Goal: Information Seeking & Learning: Learn about a topic

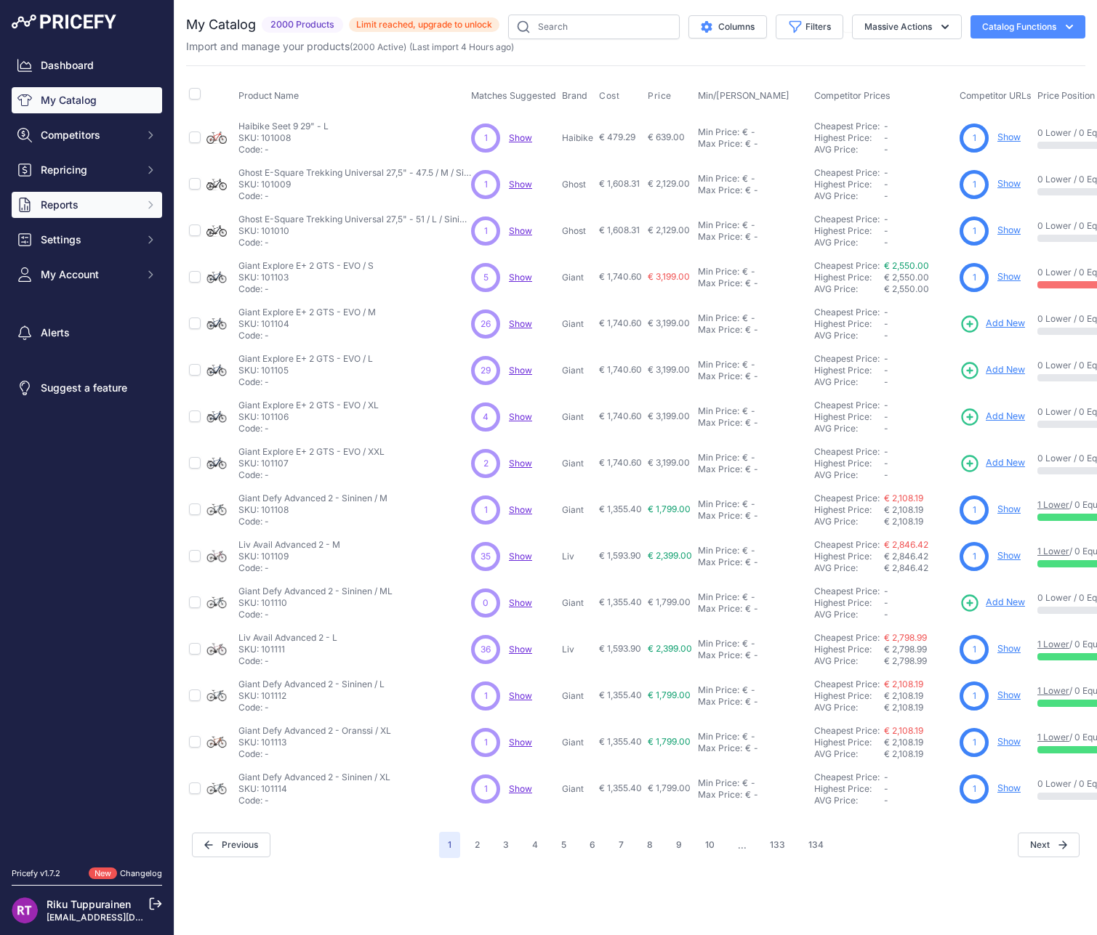
click at [105, 197] on button "Reports" at bounding box center [87, 205] width 150 height 26
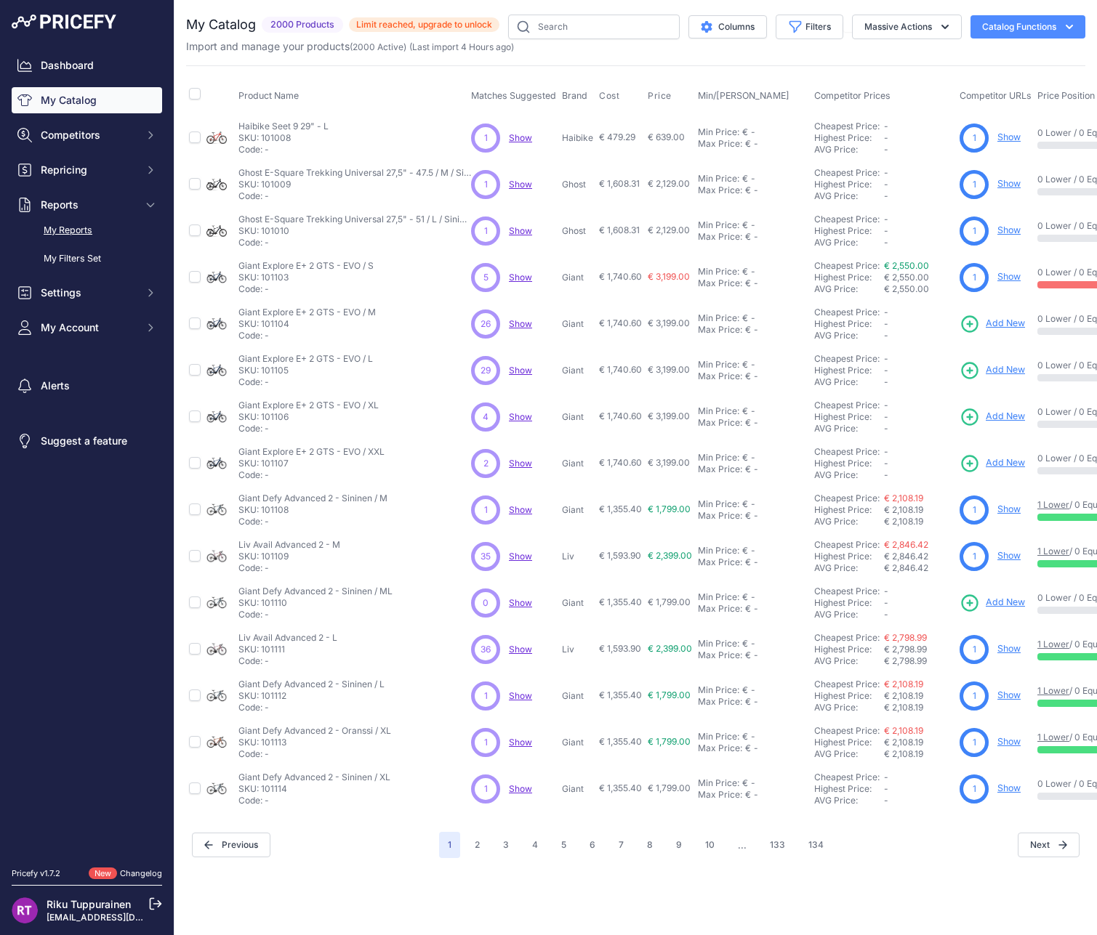
click at [105, 227] on link "My Reports" at bounding box center [87, 230] width 150 height 25
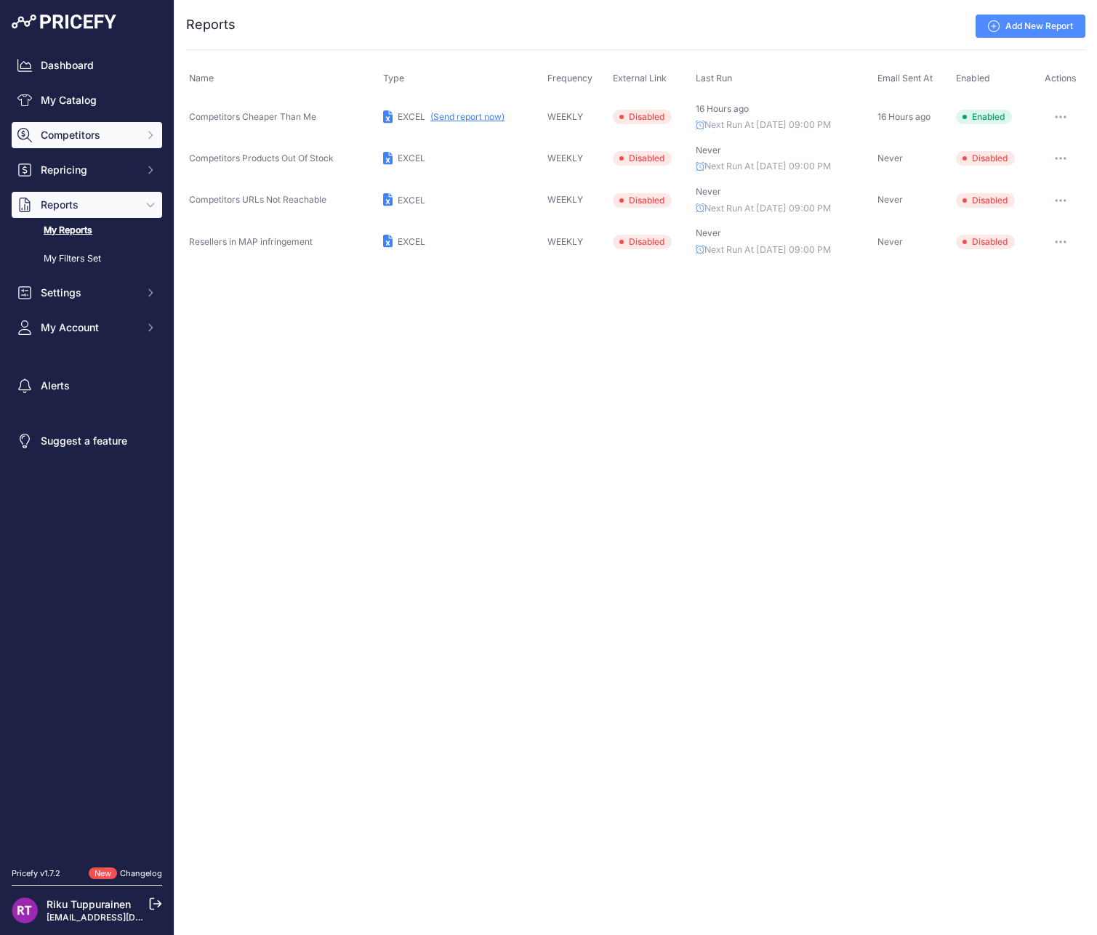
click at [92, 127] on button "Competitors" at bounding box center [87, 135] width 150 height 26
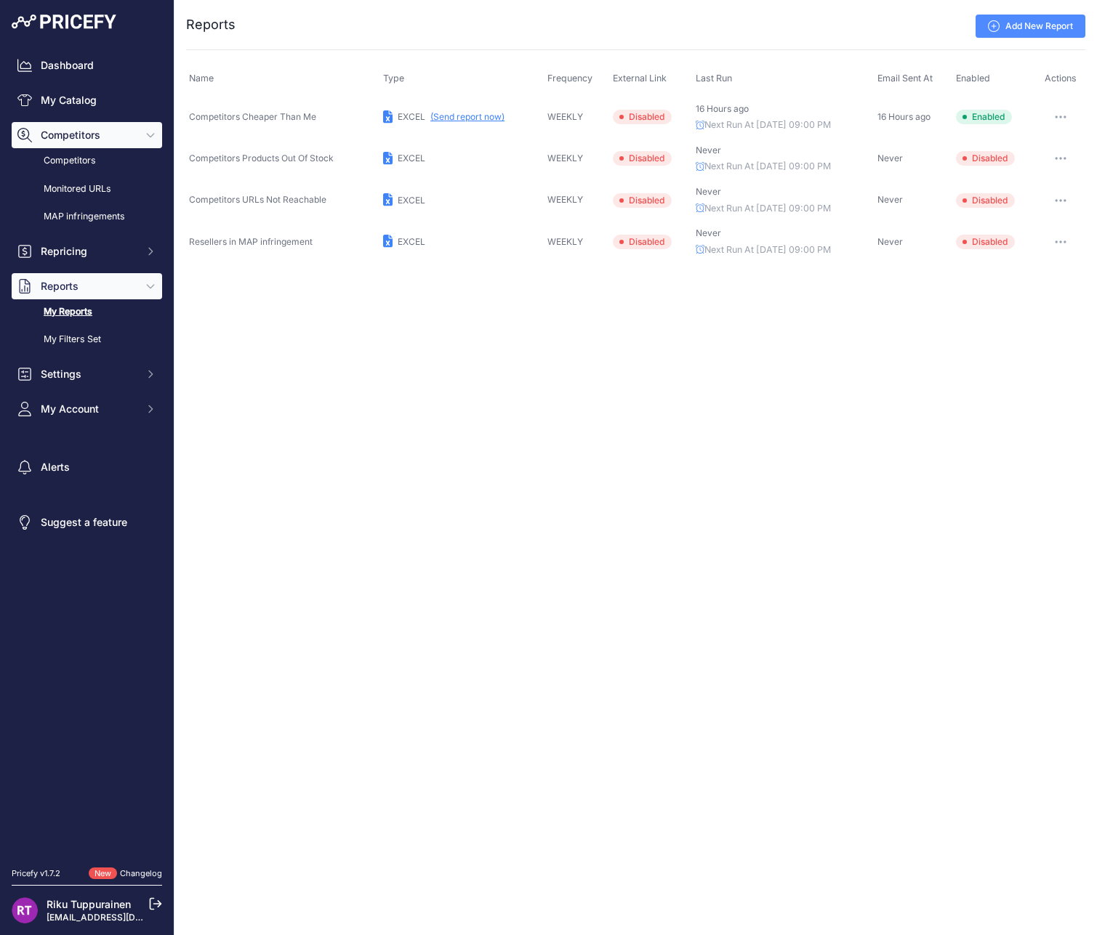
click at [91, 143] on button "Competitors" at bounding box center [87, 135] width 150 height 26
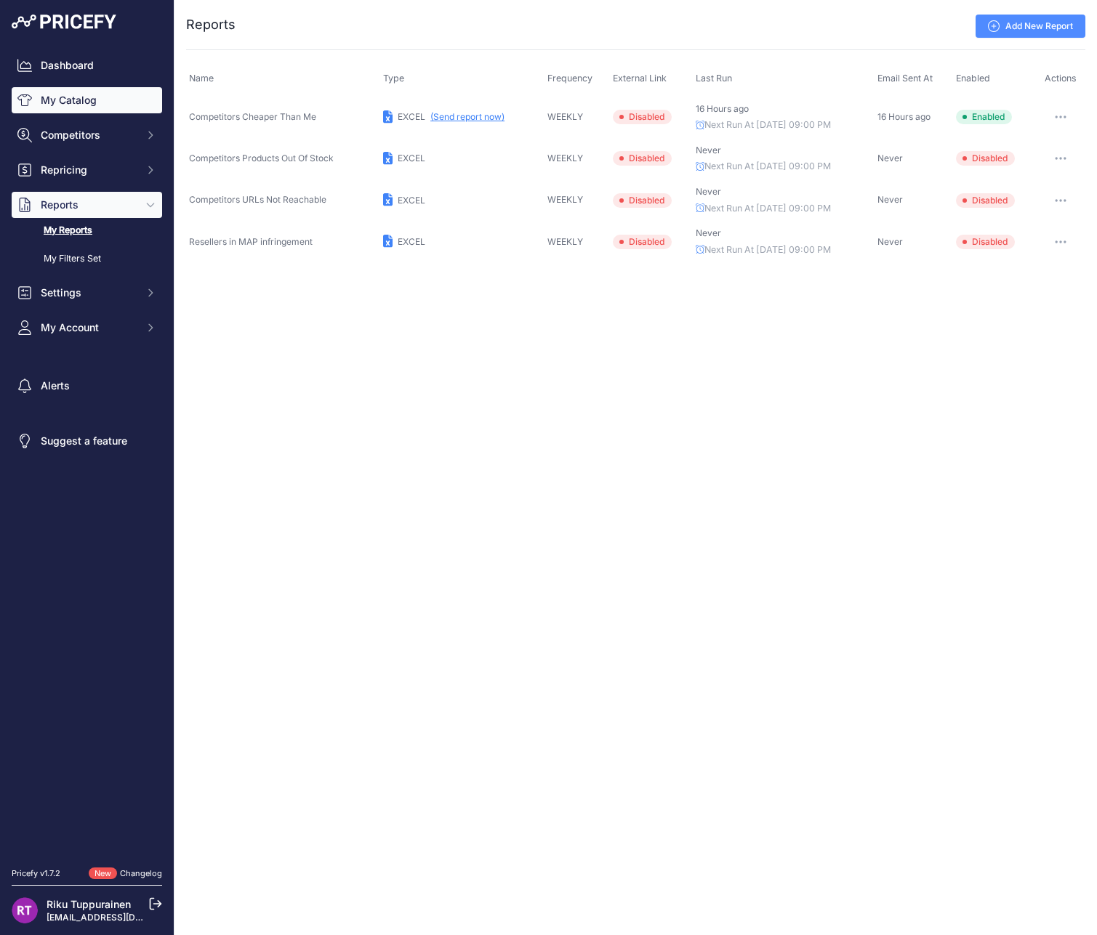
click at [84, 110] on link "My Catalog" at bounding box center [87, 100] width 150 height 26
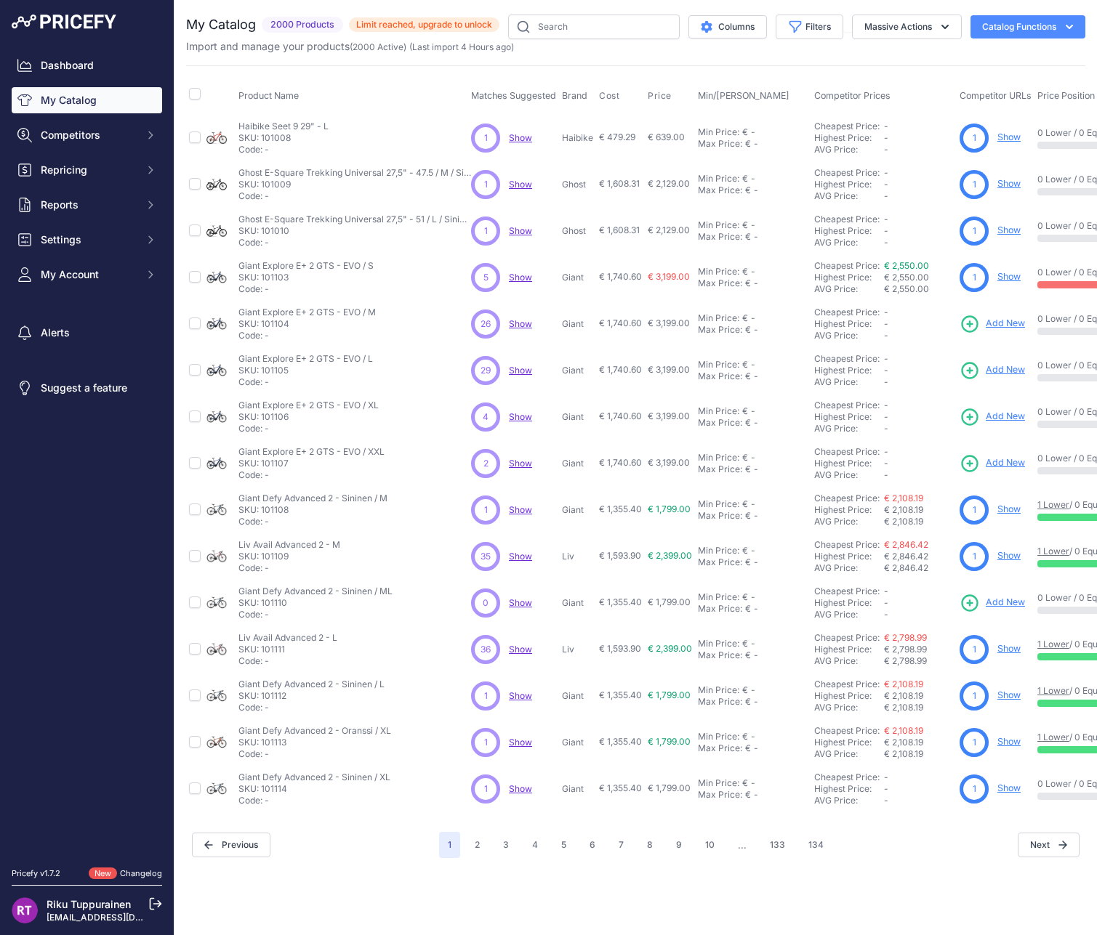
click at [405, 26] on span "Limit reached, upgrade to unlock" at bounding box center [424, 24] width 150 height 15
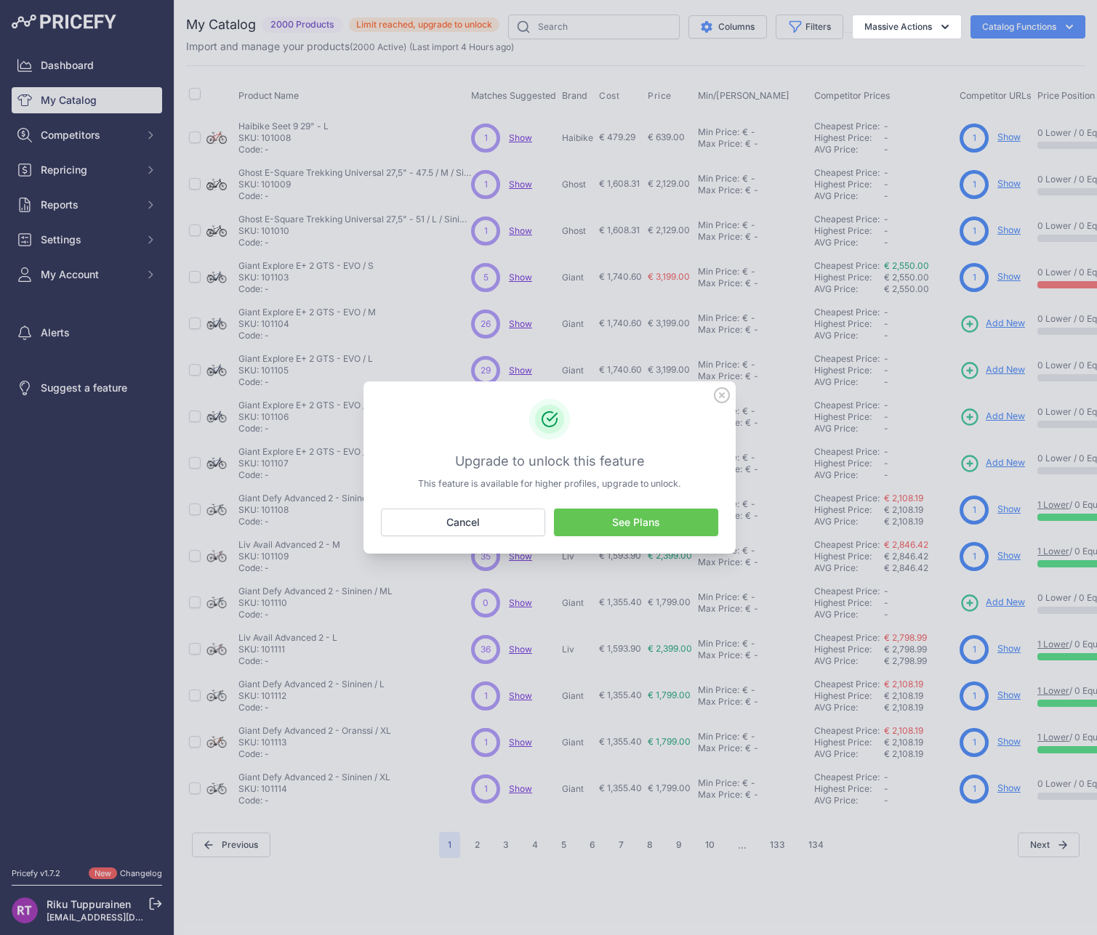
click at [600, 526] on link "See Plans" at bounding box center [636, 523] width 164 height 28
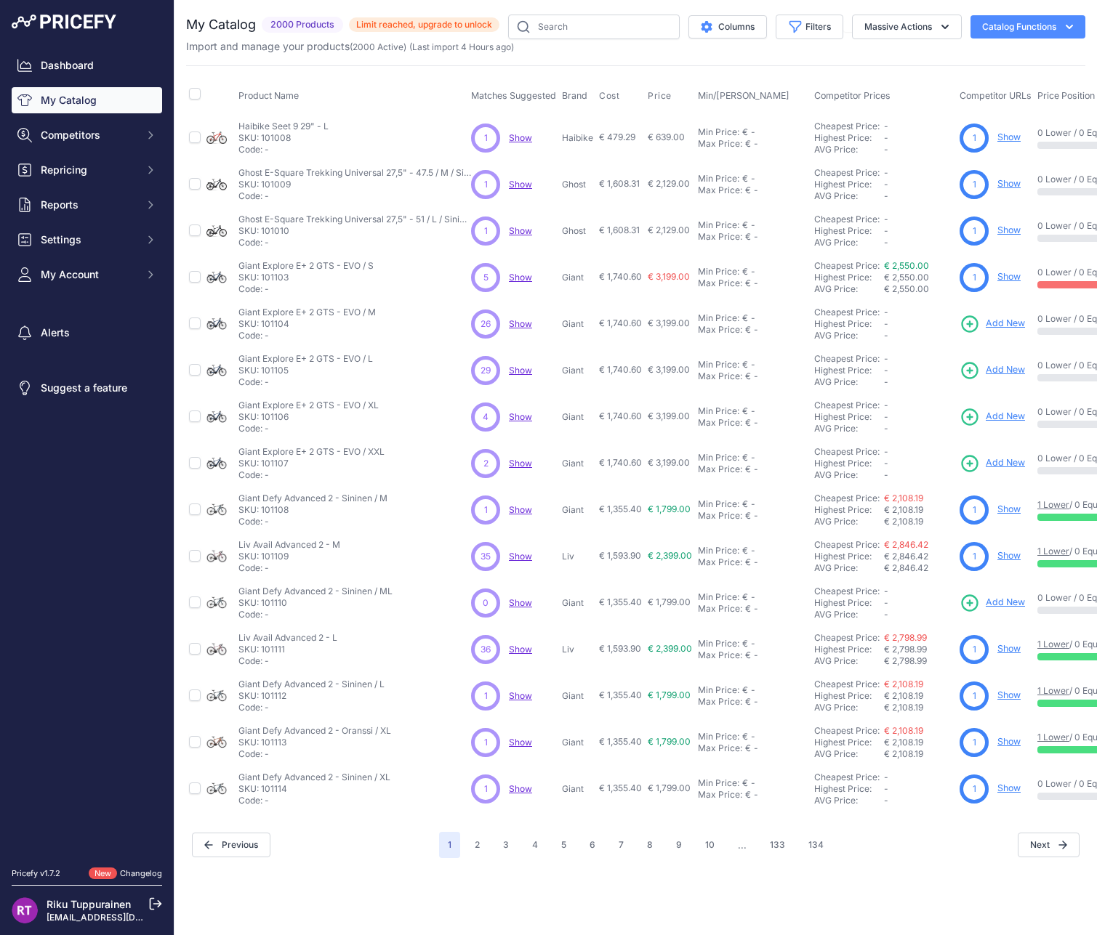
click at [1053, 554] on link "1 Lower" at bounding box center [1053, 551] width 32 height 11
click at [81, 136] on span "Competitors" at bounding box center [88, 135] width 95 height 15
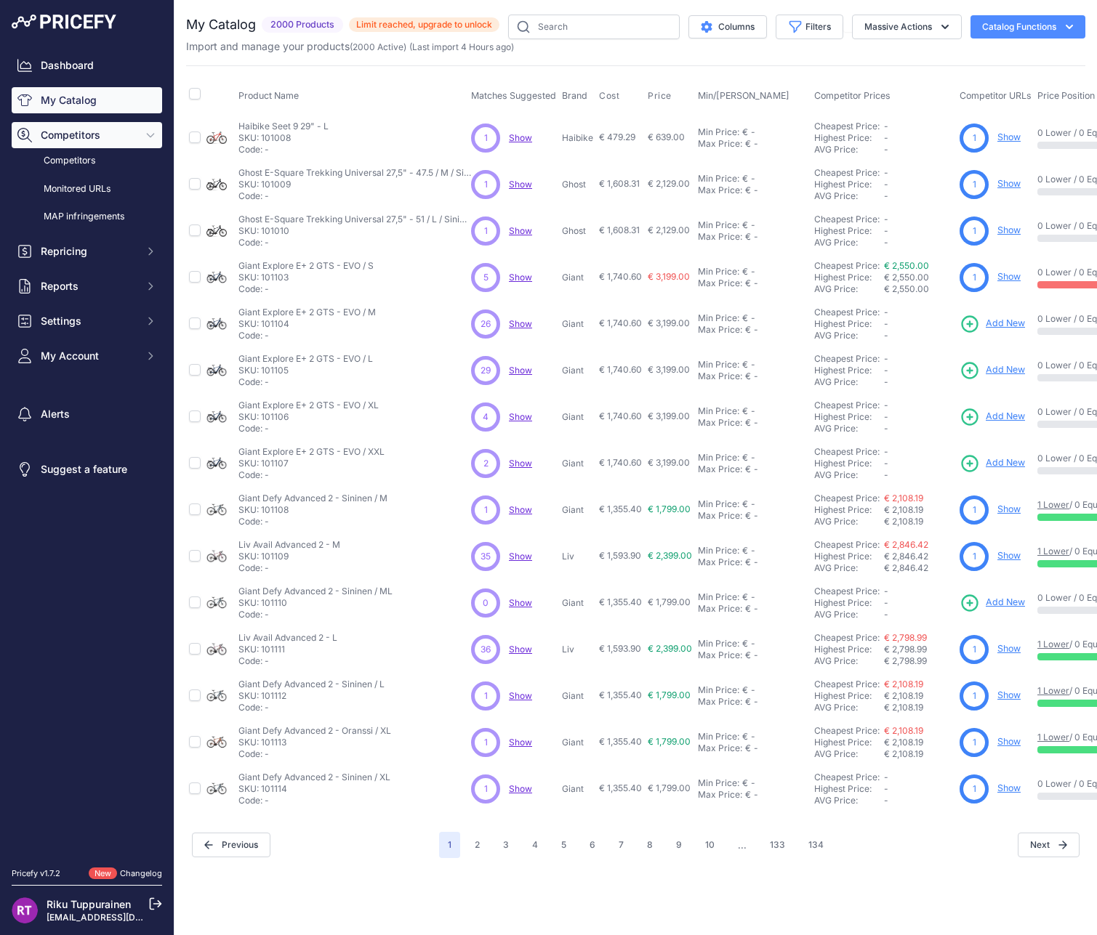
click at [93, 148] on button "Competitors" at bounding box center [87, 135] width 150 height 26
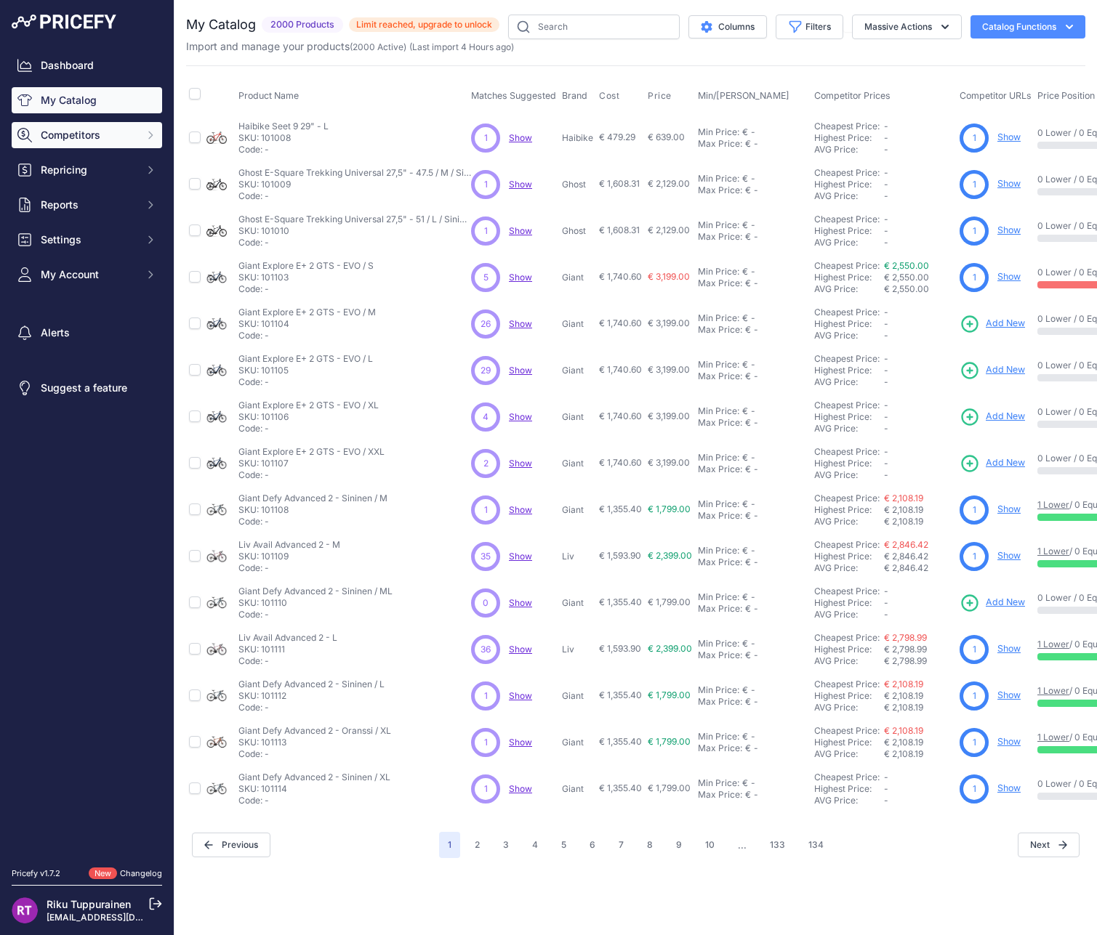
click at [84, 141] on span "Competitors" at bounding box center [88, 135] width 95 height 15
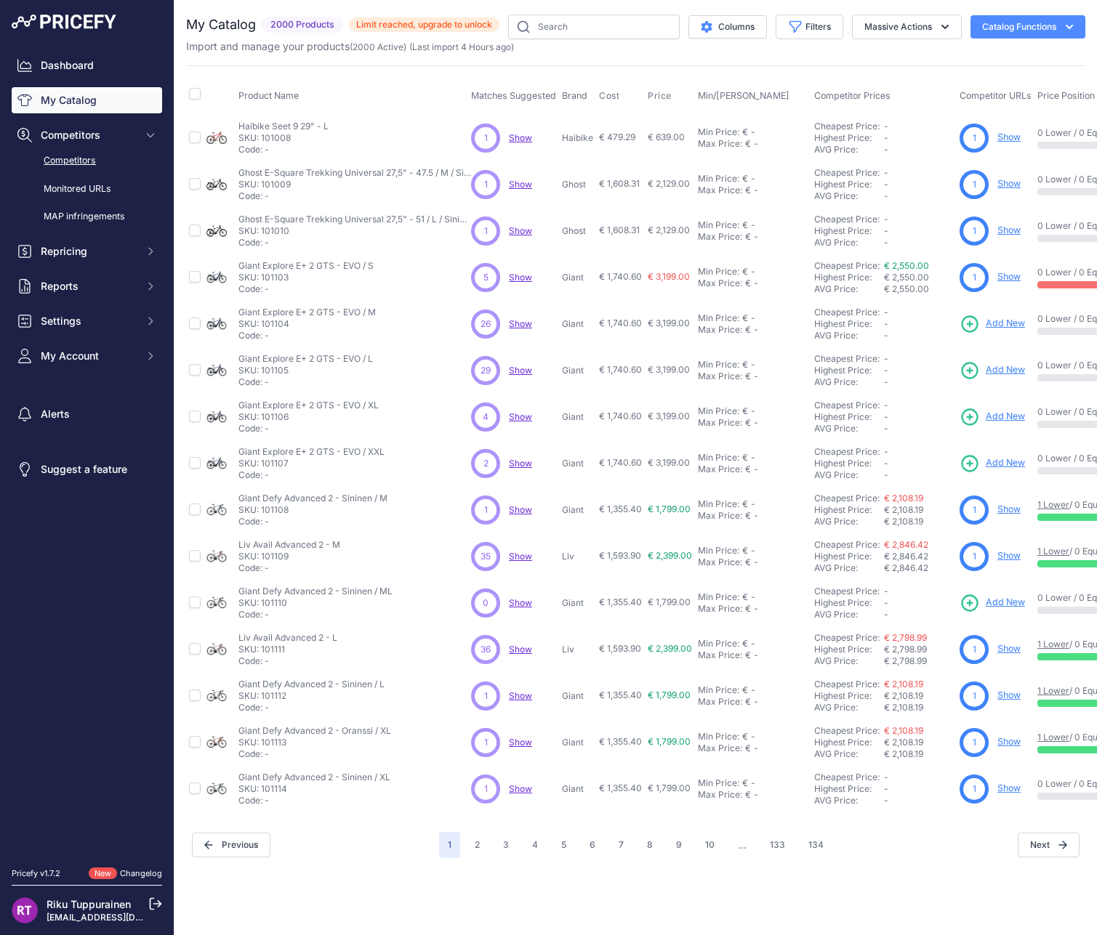
click at [81, 156] on link "Competitors" at bounding box center [87, 160] width 150 height 25
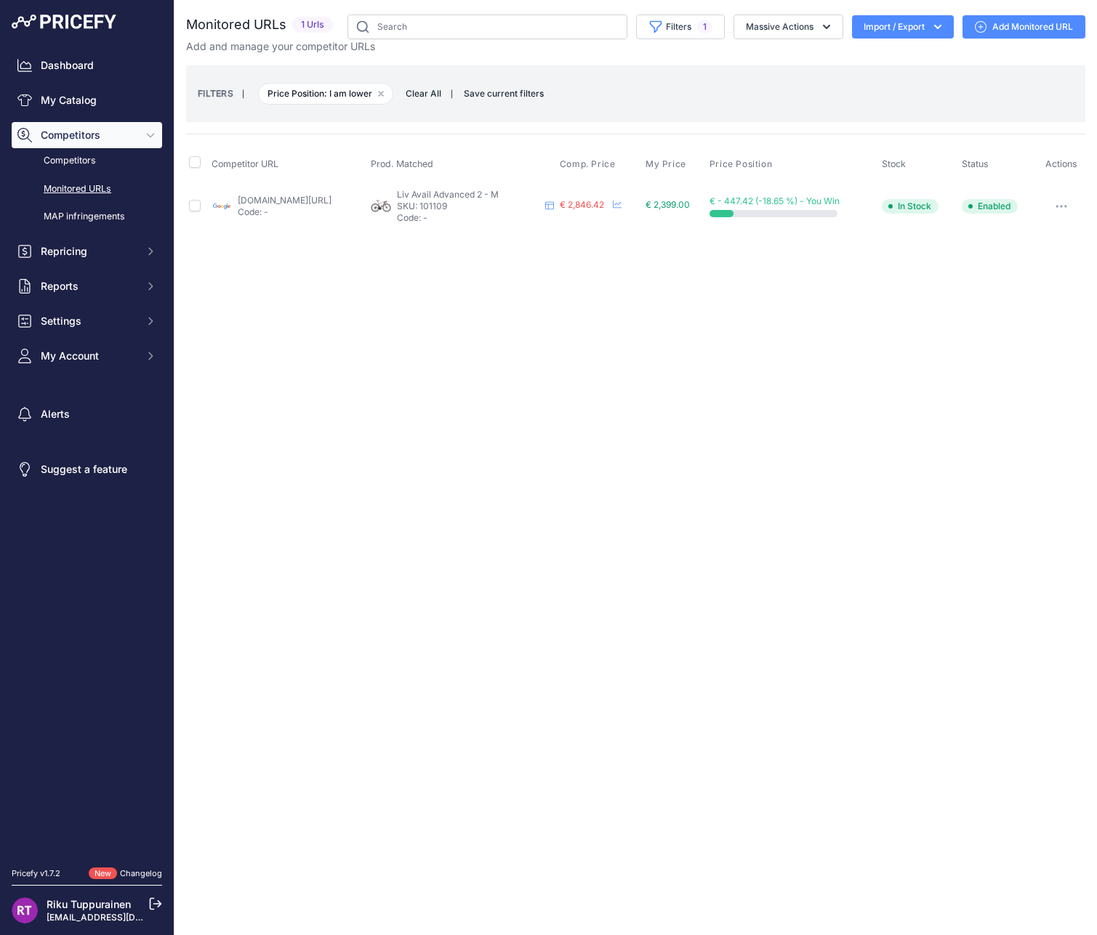
click at [331, 200] on link "[DOMAIN_NAME][URL]" at bounding box center [285, 200] width 94 height 11
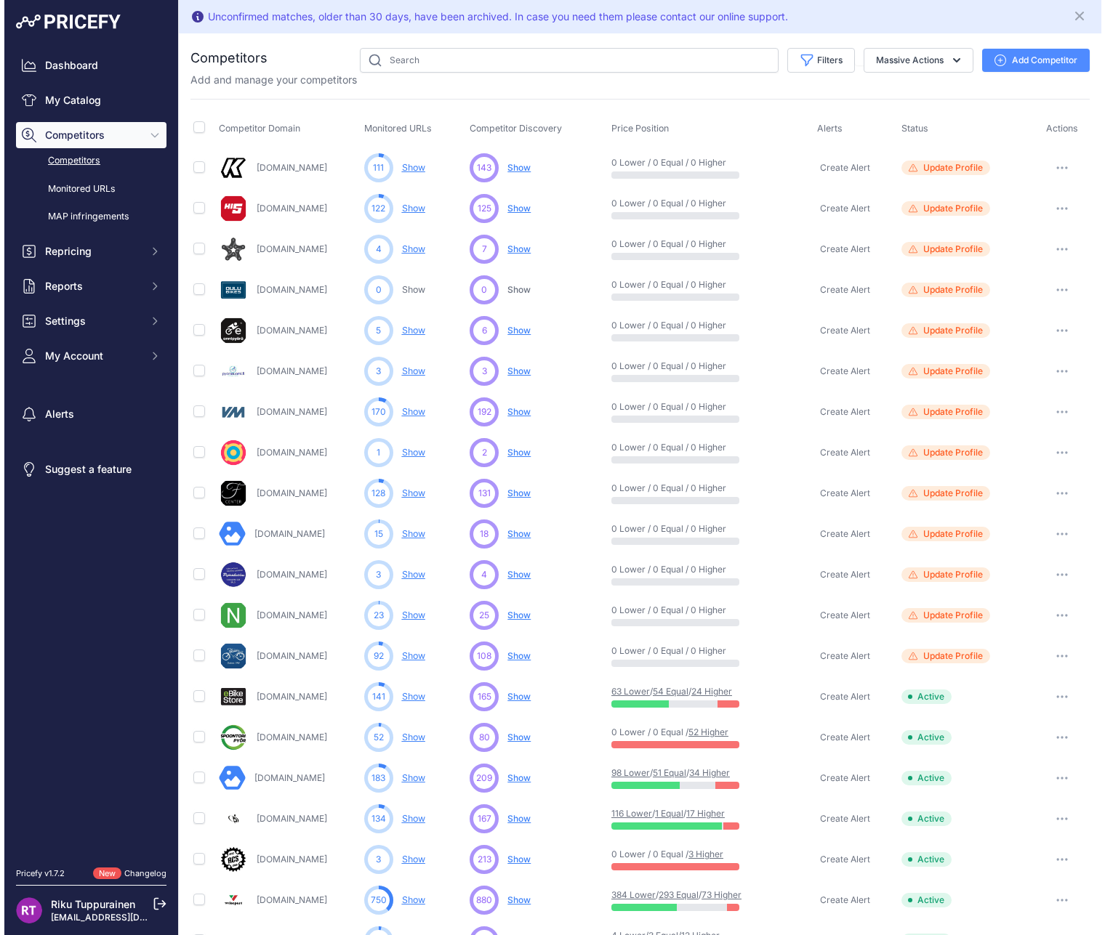
scroll to position [290, 0]
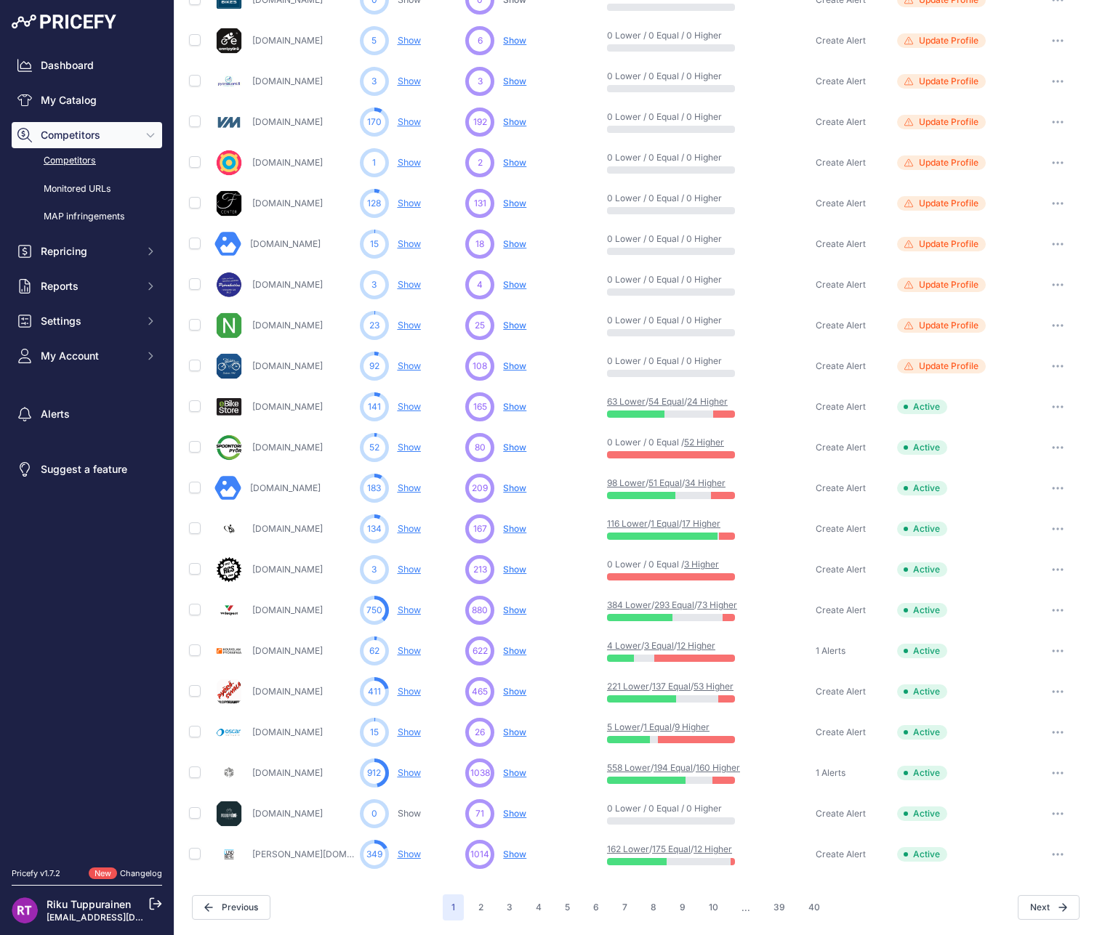
click at [0, 509] on html "Lorem Ipsum Close Dashboard My Catalog Competitors Competitors Monitored URLs M…" at bounding box center [548, 467] width 1097 height 935
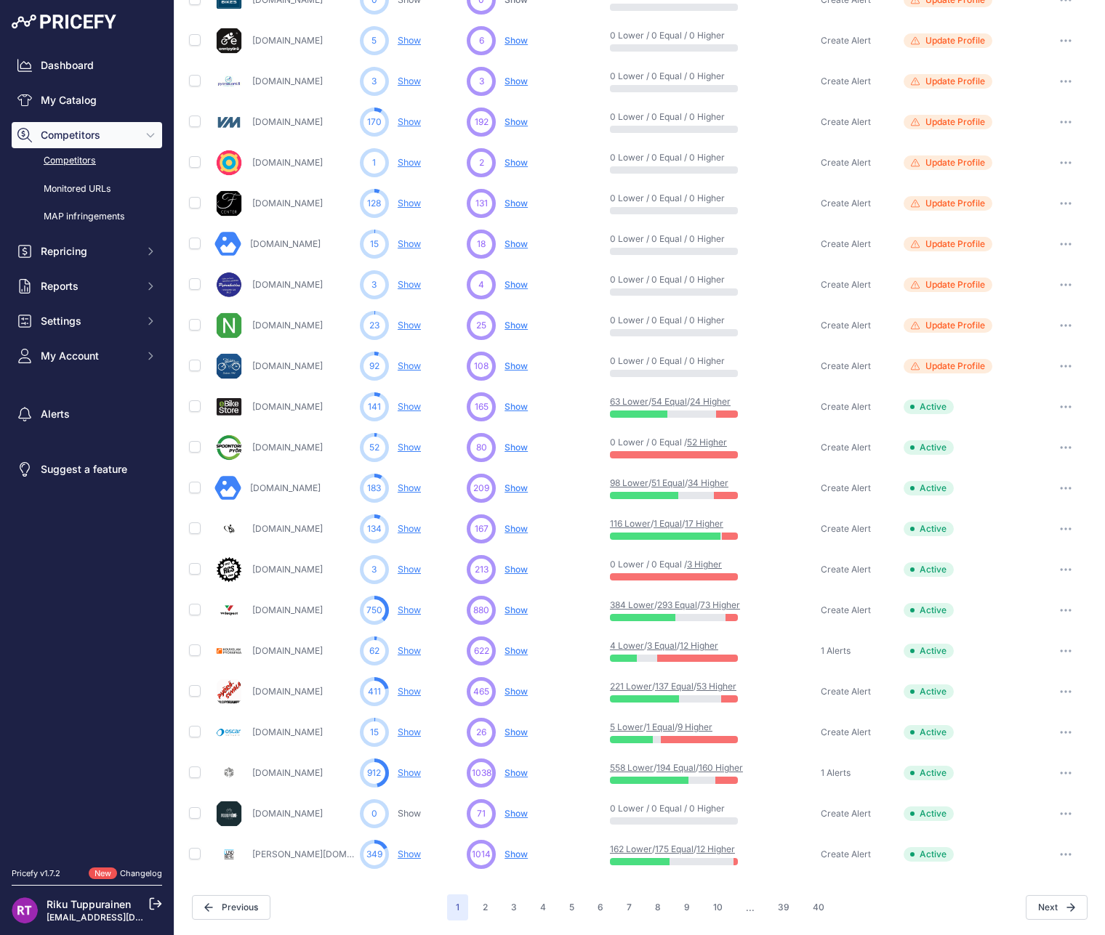
click at [729, 768] on link "160 Higher" at bounding box center [720, 767] width 44 height 11
click at [107, 259] on button "Repricing" at bounding box center [87, 251] width 150 height 26
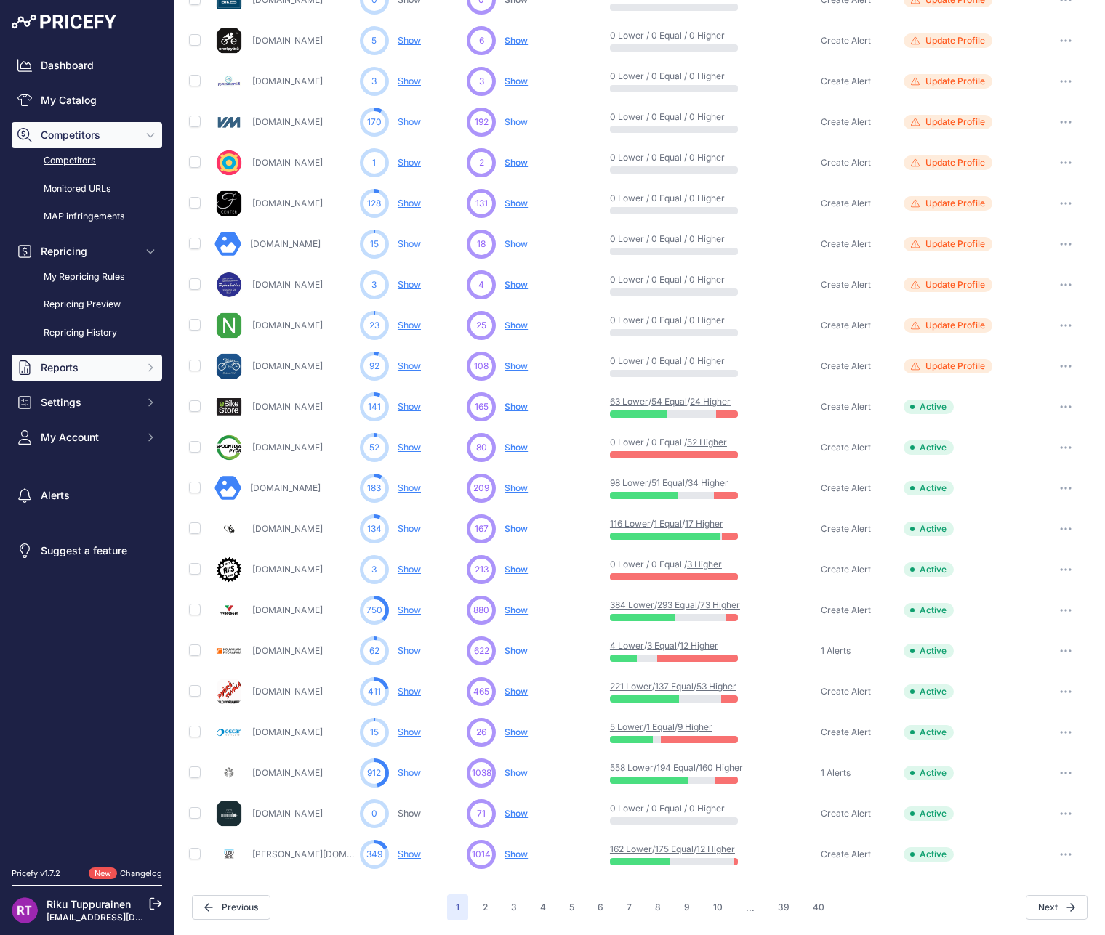
click at [122, 368] on span "Reports" at bounding box center [88, 367] width 95 height 15
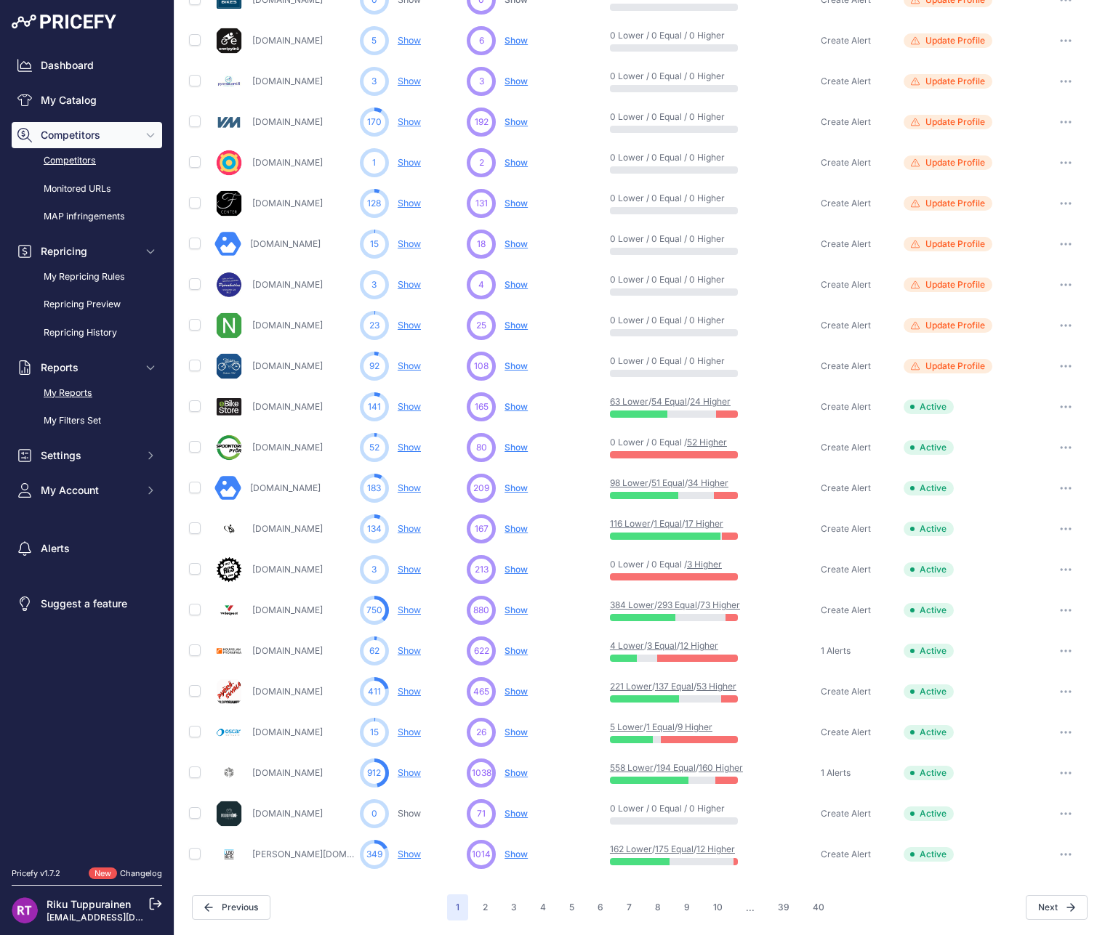
click at [126, 396] on link "My Reports" at bounding box center [87, 393] width 150 height 25
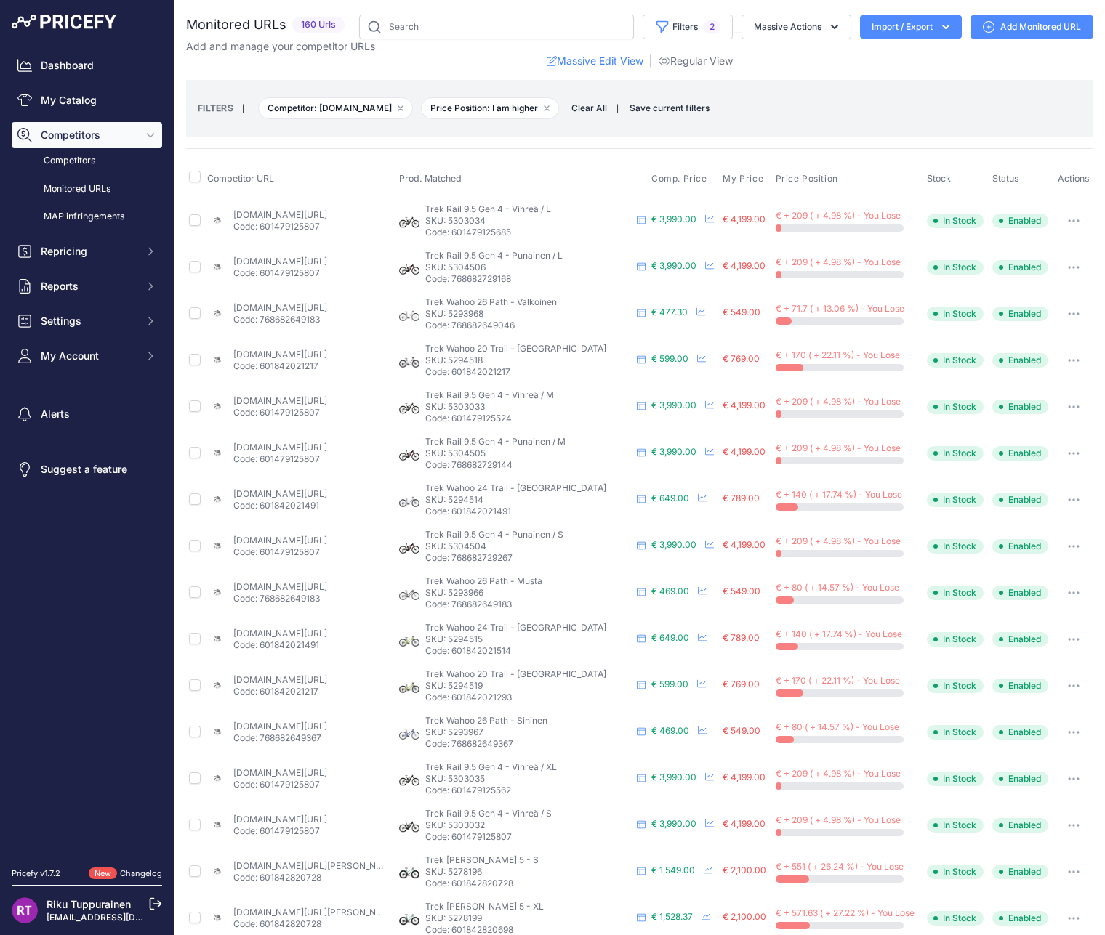
click at [312, 212] on link "pyoravarikko.fi/products/trek-rail-9-5-gen-5?prirule_jdsnikfkfjsd=9528" at bounding box center [280, 214] width 94 height 11
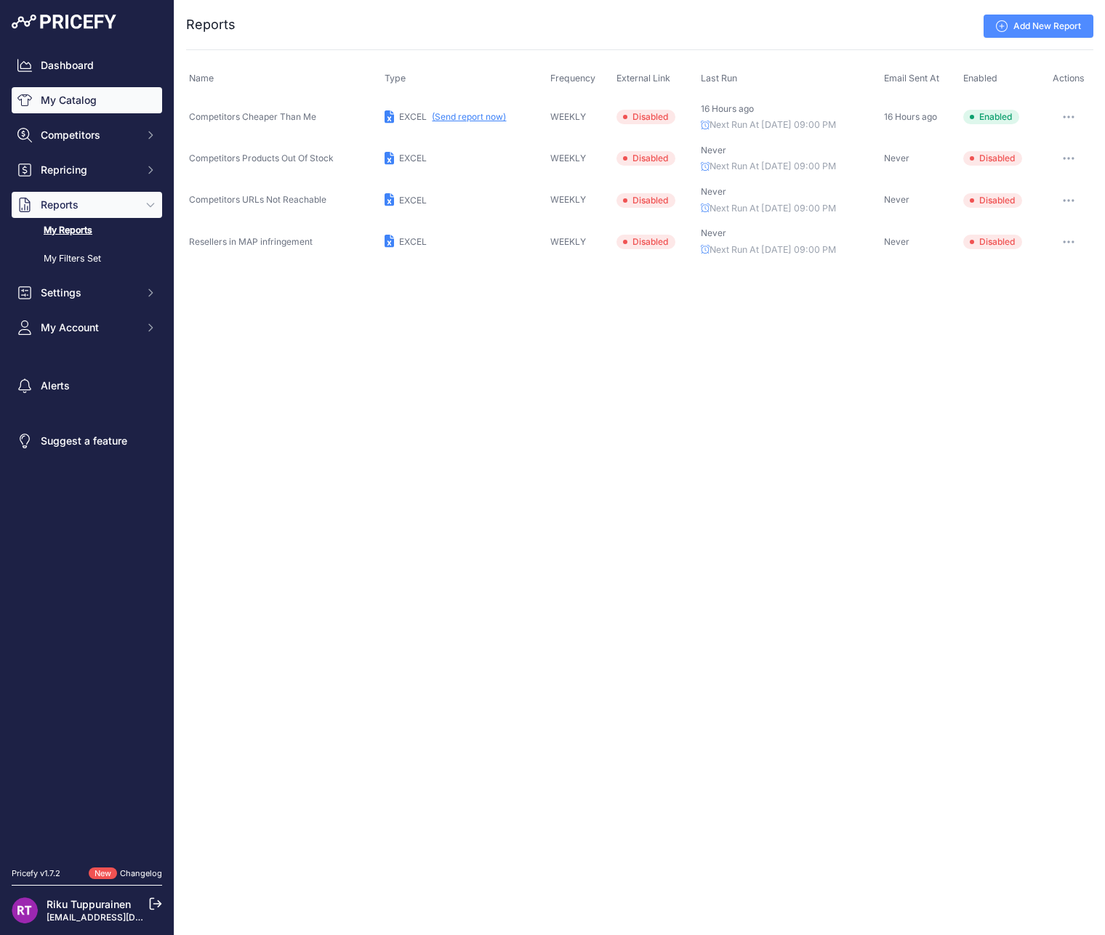
click at [89, 102] on link "My Catalog" at bounding box center [87, 100] width 150 height 26
click at [92, 73] on link "Dashboard" at bounding box center [87, 65] width 150 height 26
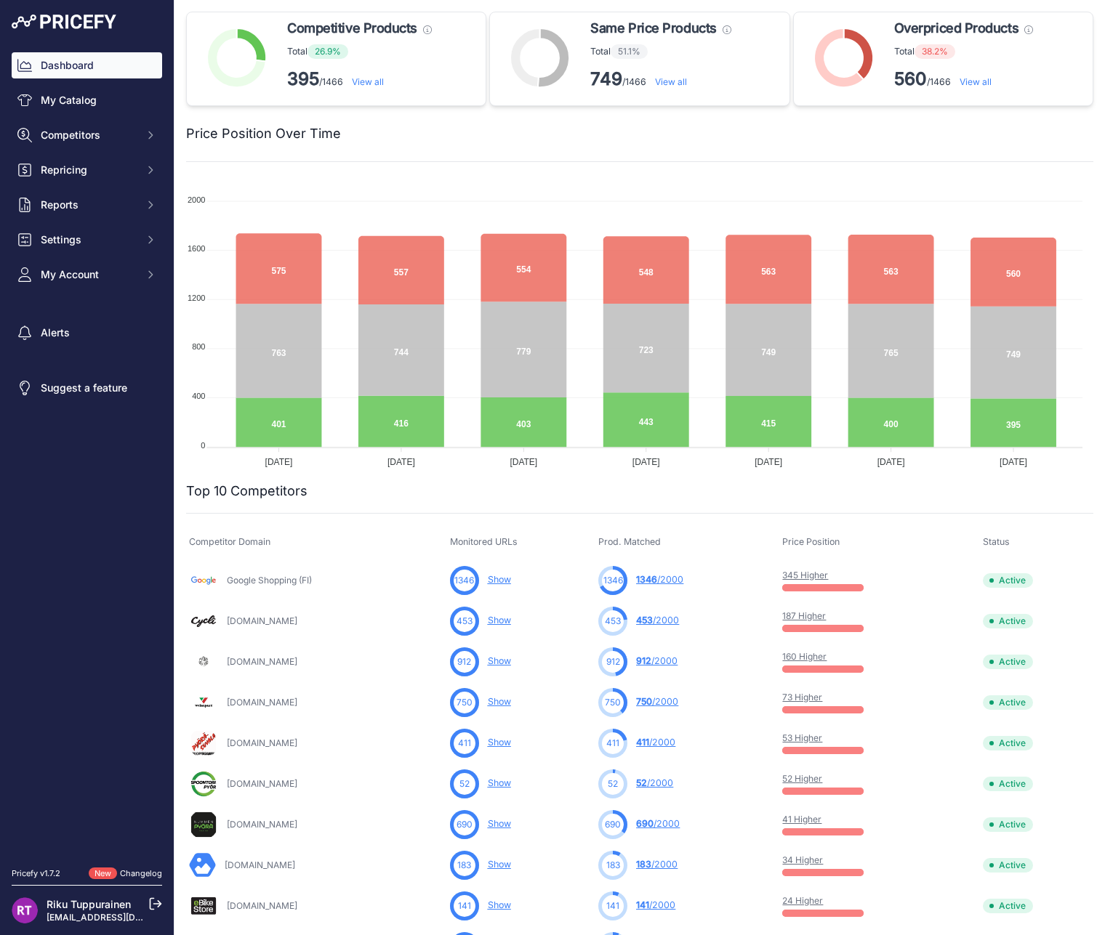
click at [977, 81] on link "View all" at bounding box center [975, 81] width 32 height 11
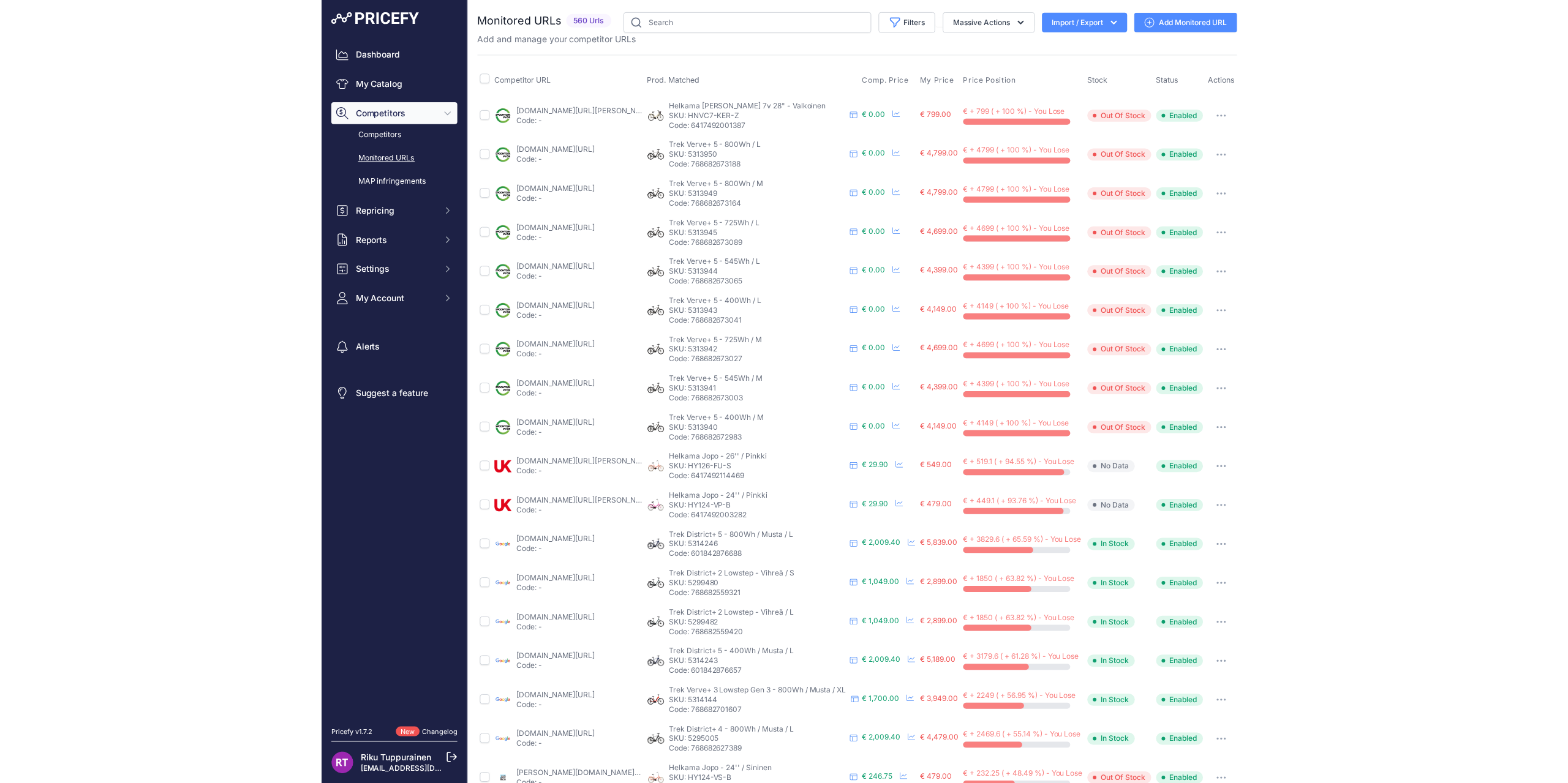
scroll to position [143, 0]
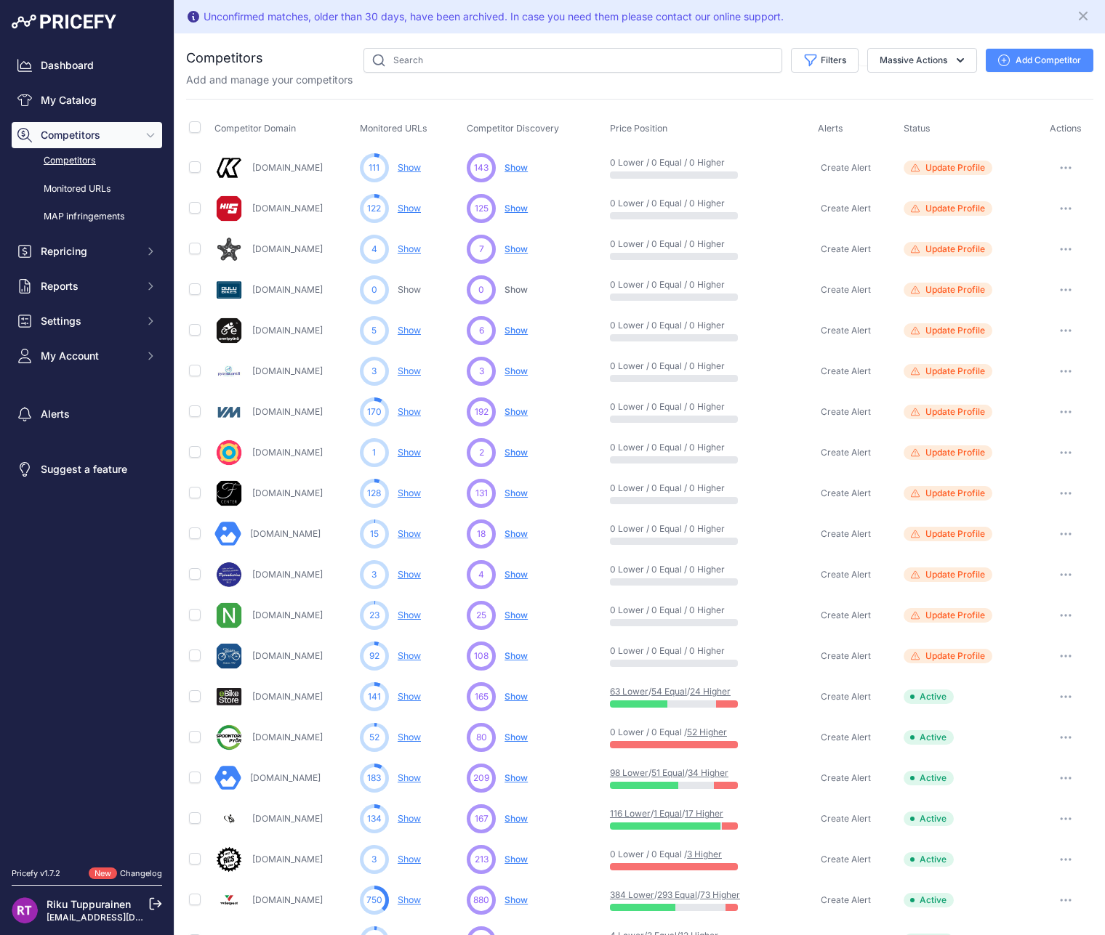
click at [300, 735] on link "[DOMAIN_NAME]" at bounding box center [287, 737] width 70 height 11
click at [1059, 736] on icon "button" at bounding box center [1065, 737] width 12 height 3
click at [1039, 772] on link "View Competitor Profile" at bounding box center [1029, 767] width 121 height 23
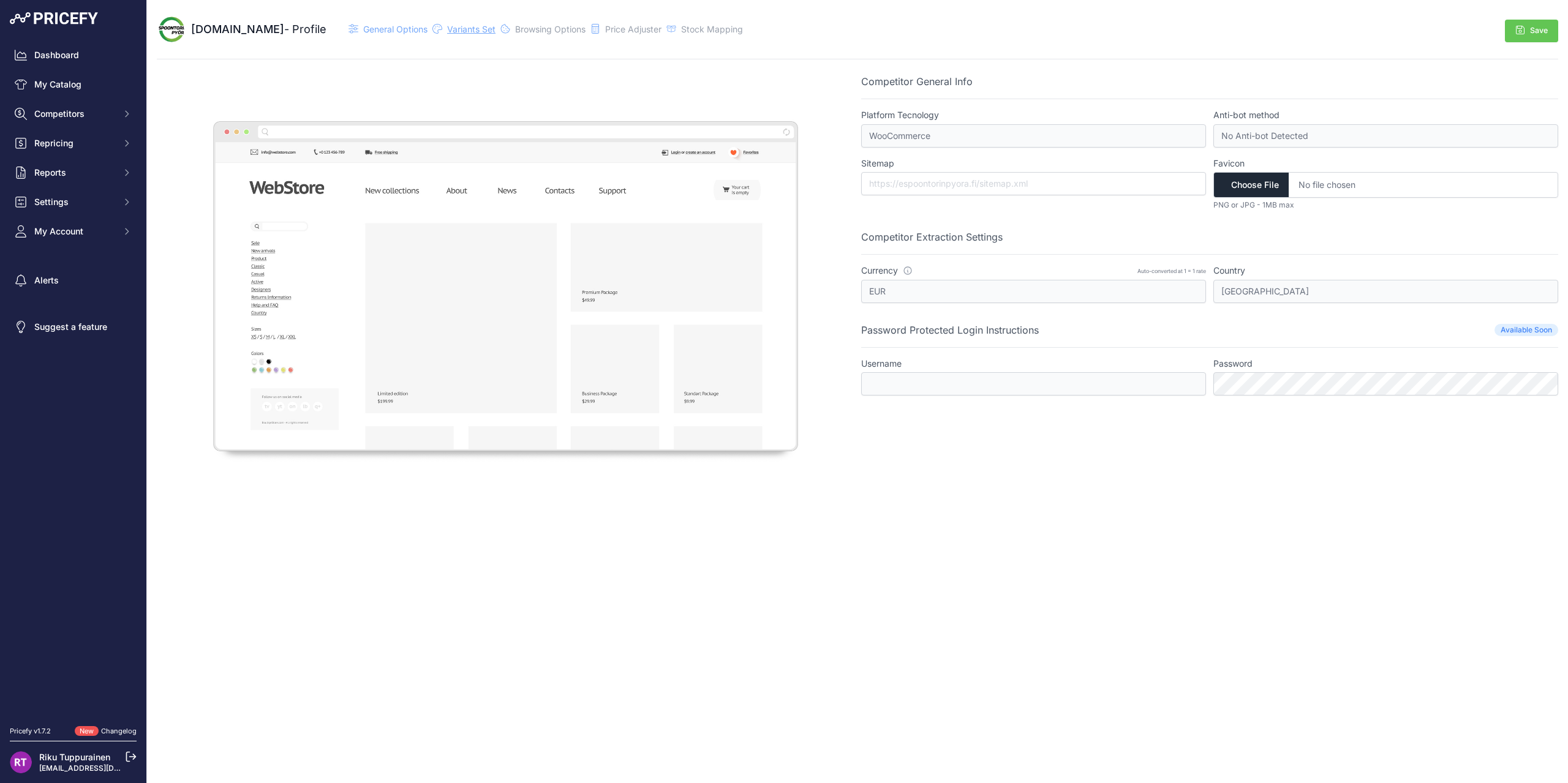
click at [465, 30] on span "Variants Set" at bounding box center [470, 29] width 48 height 10
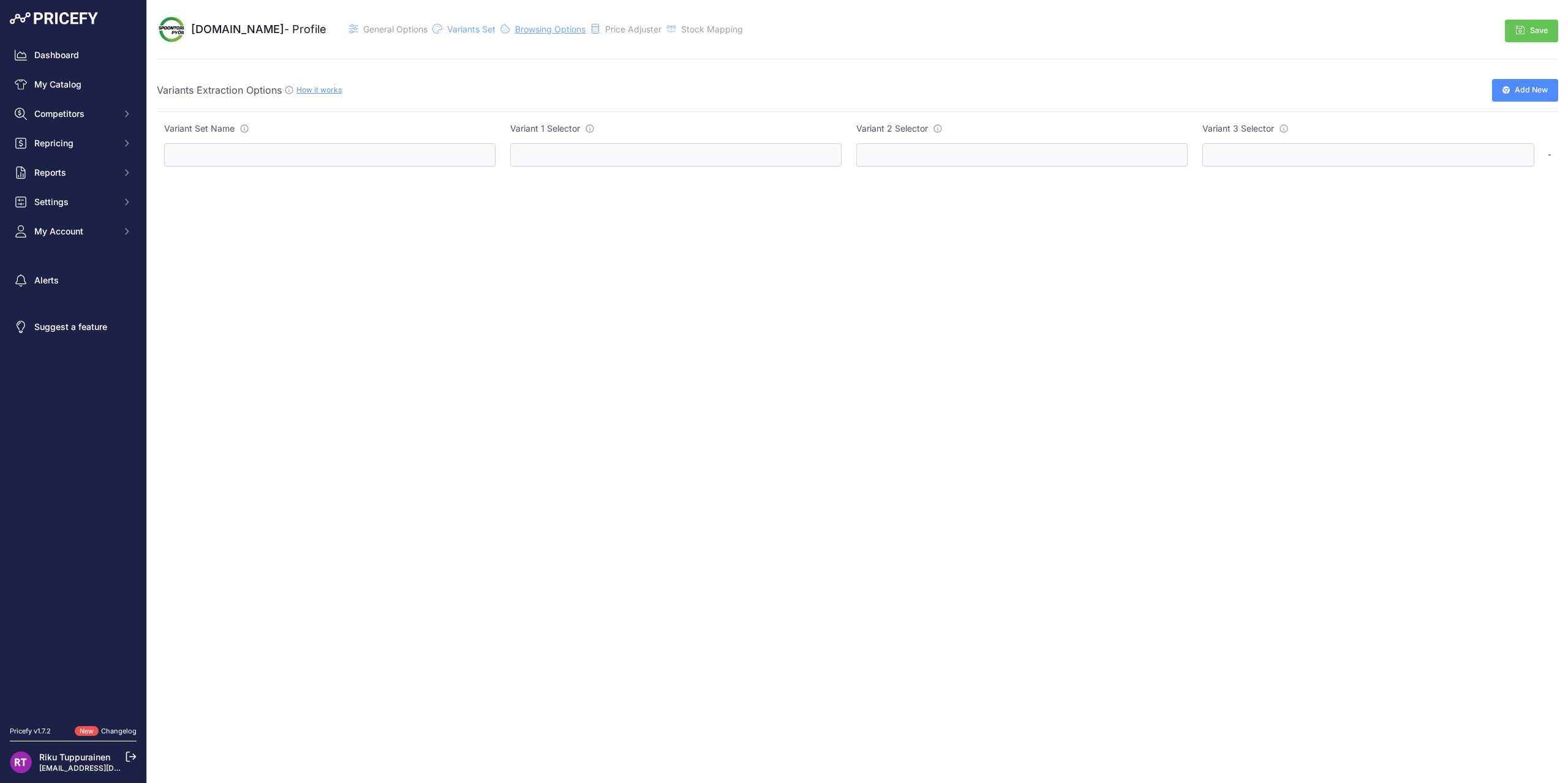
click at [556, 33] on span "Browsing Options" at bounding box center [550, 29] width 71 height 10
click at [647, 29] on span "Price Adjuster" at bounding box center [633, 29] width 56 height 10
click at [720, 30] on span "Stock Mapping" at bounding box center [712, 29] width 62 height 10
click at [398, 33] on span "General Options" at bounding box center [395, 29] width 64 height 10
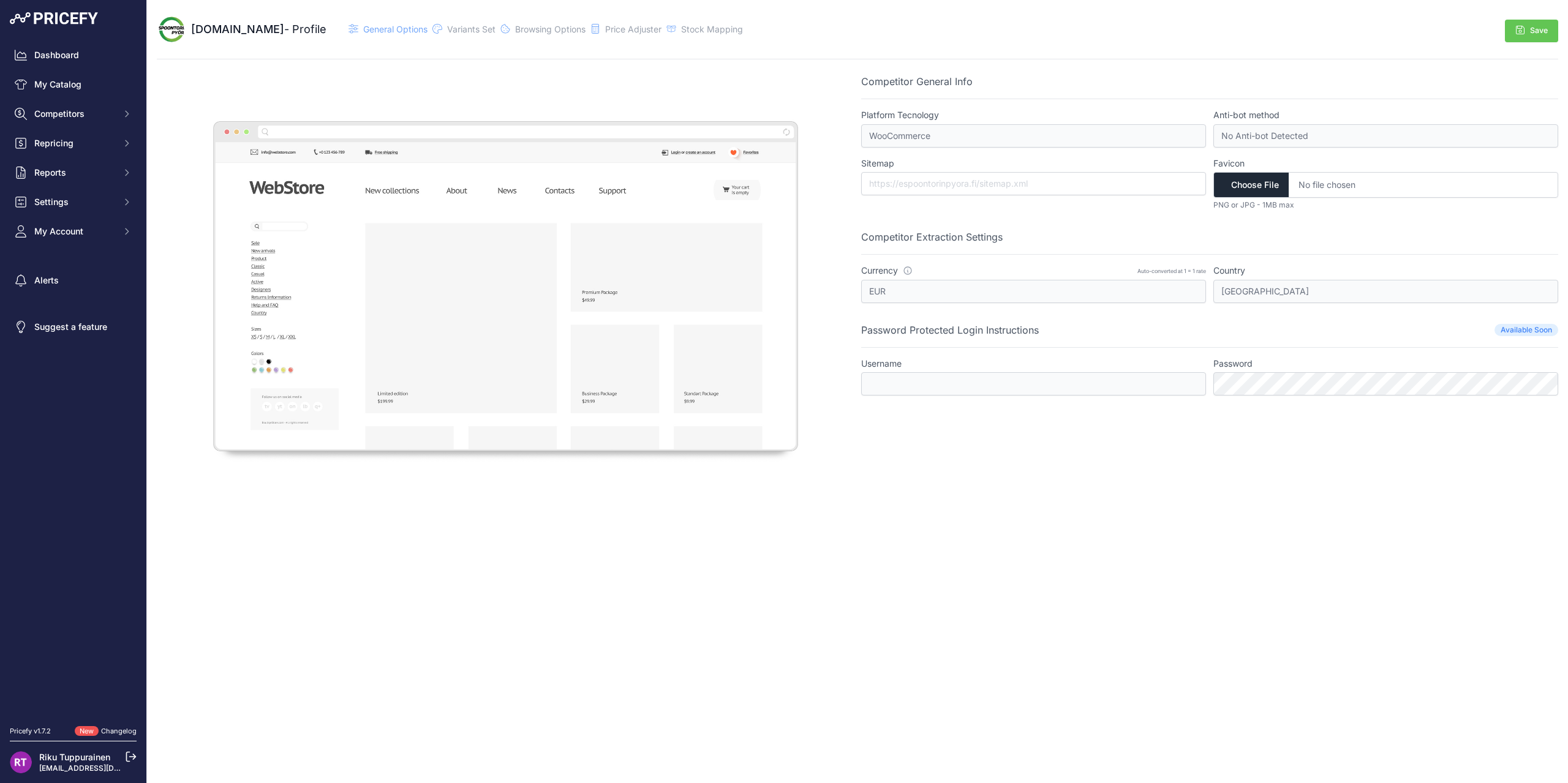
click at [620, 228] on img at bounding box center [505, 287] width 697 height 426
click at [489, 33] on span "Variants Set" at bounding box center [470, 29] width 48 height 10
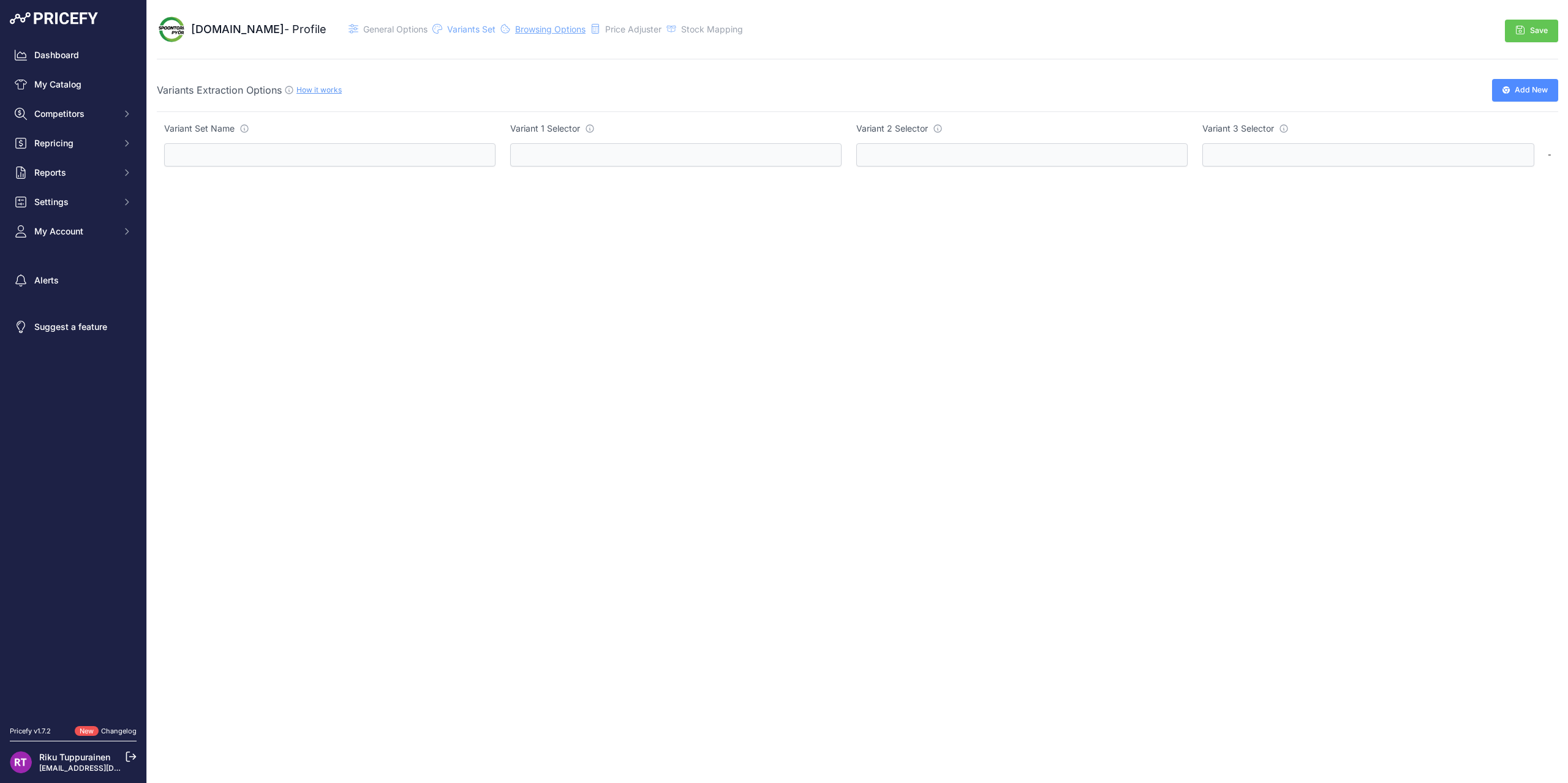
click at [566, 34] on span "Browsing Options" at bounding box center [550, 29] width 71 height 10
click at [676, 29] on icon at bounding box center [672, 29] width 10 height 10
click at [662, 30] on span "Price Adjuster" at bounding box center [633, 29] width 56 height 10
click at [402, 27] on span "General Options" at bounding box center [395, 29] width 64 height 10
